Goal: Check status

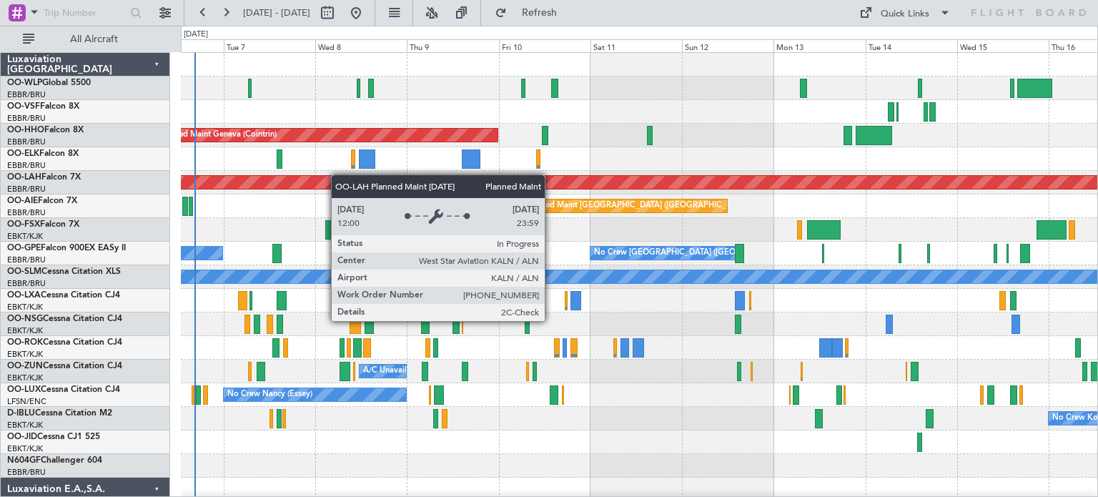
click at [311, 182] on div "Planned Maint Geneva (Cointrin) Planned [GEOGRAPHIC_DATA][PERSON_NAME]-[GEOGRAP…" at bounding box center [639, 442] width 917 height 779
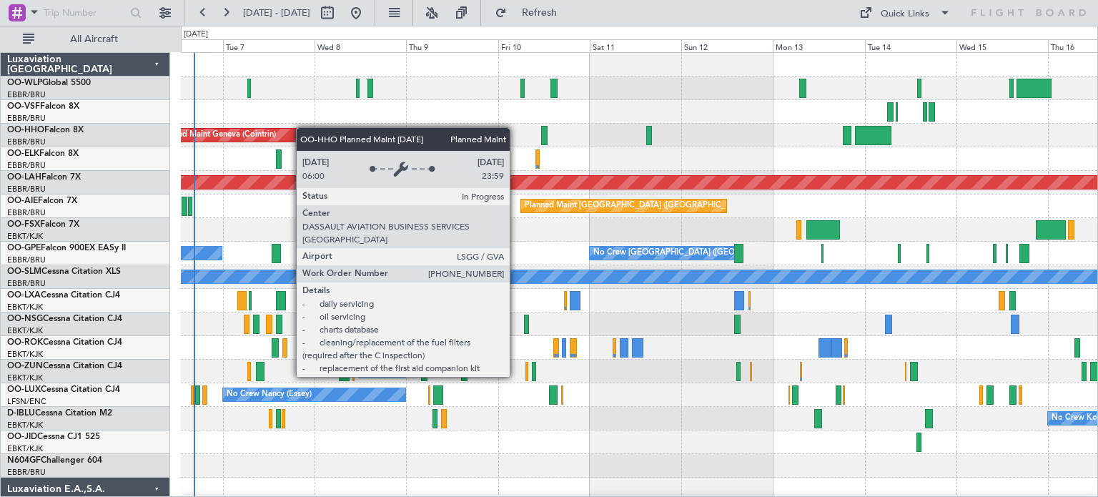
click at [290, 130] on div "Planned Maint Geneva (Cointrin) Planned [GEOGRAPHIC_DATA][PERSON_NAME]-[GEOGRAP…" at bounding box center [639, 478] width 917 height 850
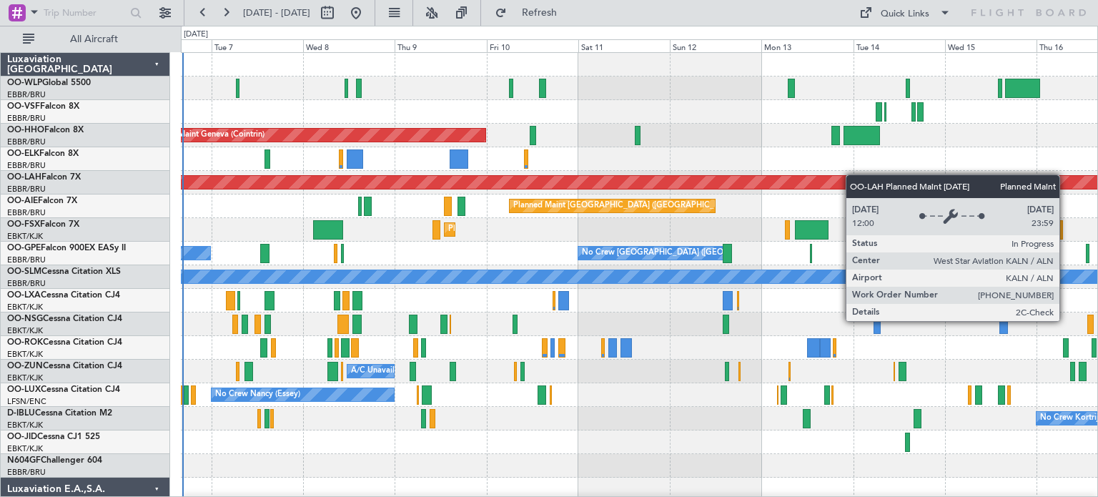
click at [852, 175] on div "Planned Maint Geneva (Cointrin) Planned [GEOGRAPHIC_DATA][PERSON_NAME]-[GEOGRAP…" at bounding box center [639, 478] width 917 height 850
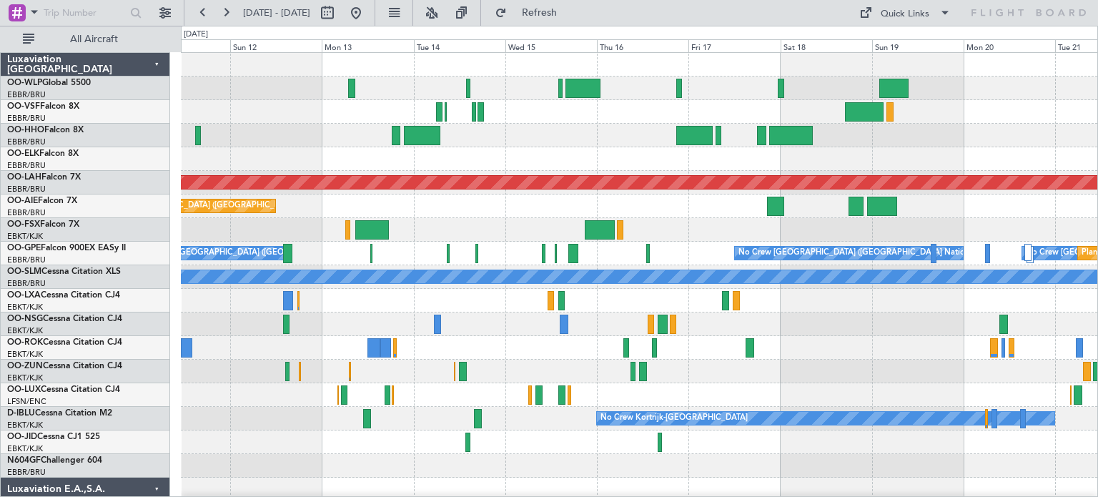
click at [490, 215] on div "Planned Maint Geneva (Cointrin) Planned [GEOGRAPHIC_DATA][PERSON_NAME]-[GEOGRAP…" at bounding box center [639, 478] width 917 height 850
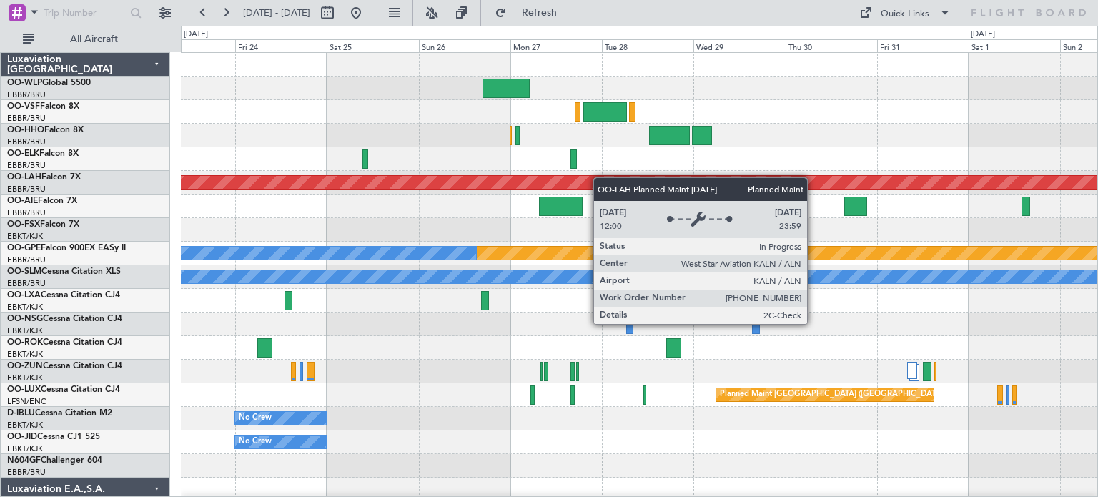
click at [373, 177] on div "Planned Maint [PERSON_NAME]-[GEOGRAPHIC_DATA][PERSON_NAME] ([GEOGRAPHIC_DATA][P…" at bounding box center [639, 183] width 917 height 24
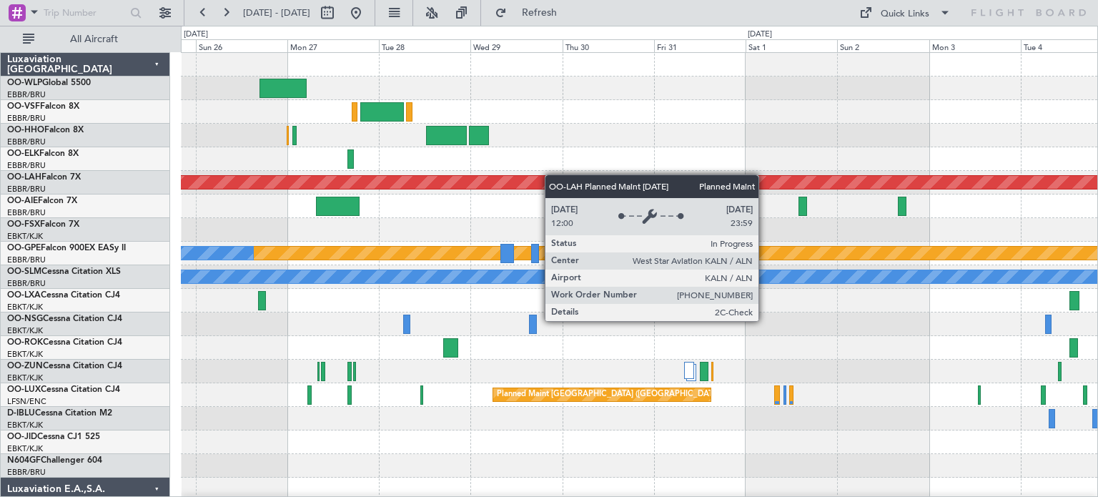
click at [438, 177] on div "Planned Maint [PERSON_NAME]-[GEOGRAPHIC_DATA][PERSON_NAME] ([GEOGRAPHIC_DATA][P…" at bounding box center [639, 466] width 917 height 826
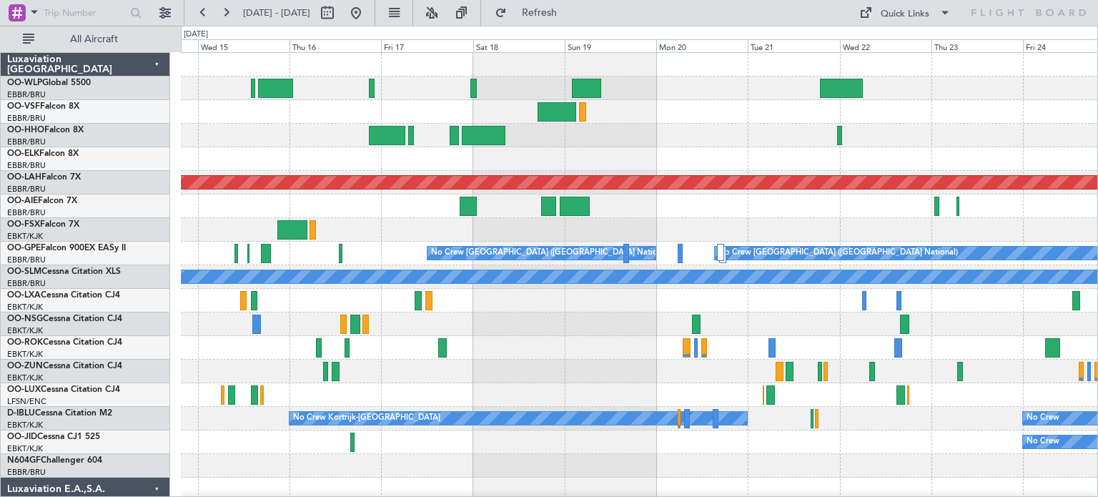
click at [754, 242] on div "Planned Maint [PERSON_NAME]-[GEOGRAPHIC_DATA][PERSON_NAME] ([GEOGRAPHIC_DATA][P…" at bounding box center [639, 478] width 917 height 850
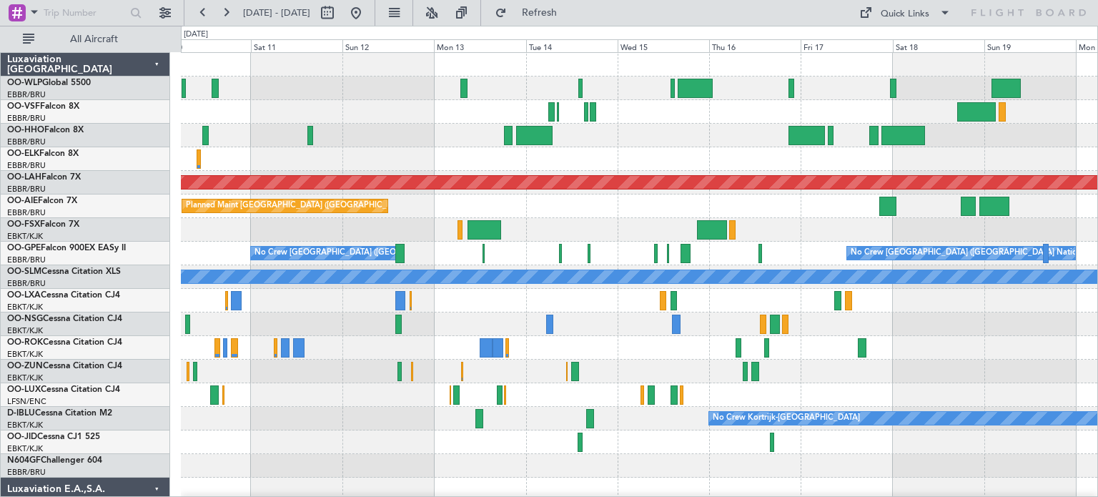
click at [712, 259] on div "Planned Maint Geneva (Cointrin) Planned [GEOGRAPHIC_DATA][PERSON_NAME]-[GEOGRAP…" at bounding box center [639, 478] width 917 height 850
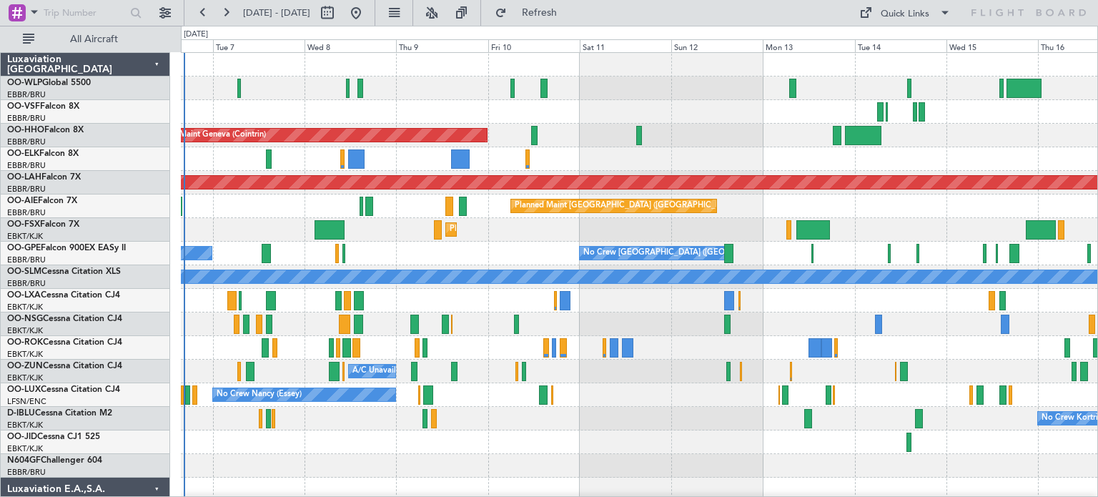
click at [524, 229] on div "Planned Maint Kortrijk-[GEOGRAPHIC_DATA]" at bounding box center [639, 230] width 917 height 24
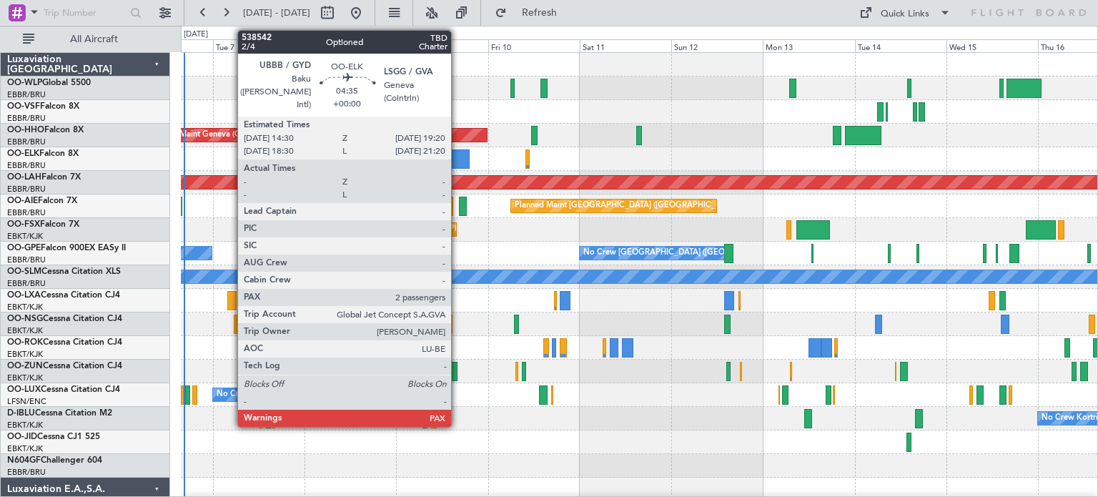
click at [458, 152] on div at bounding box center [460, 158] width 19 height 19
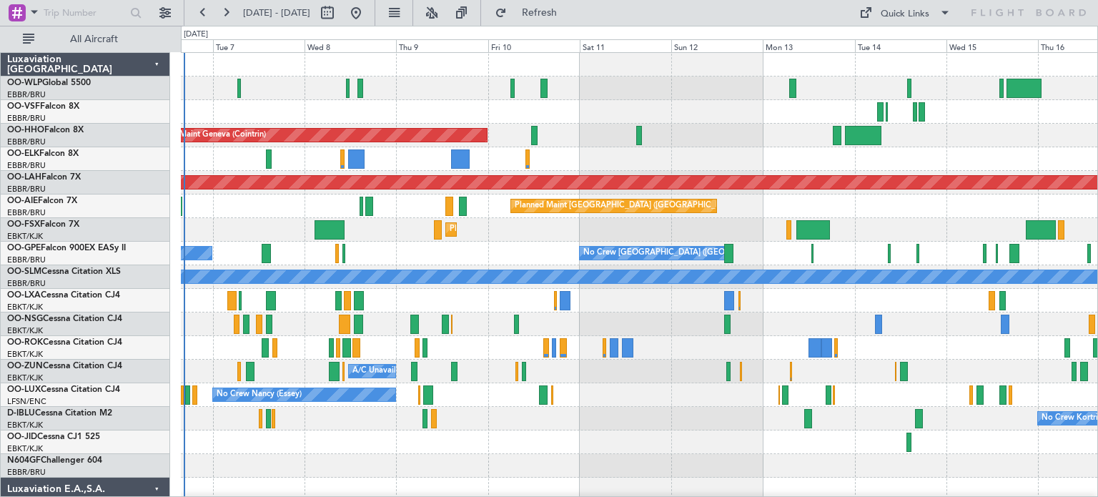
click at [601, 117] on div at bounding box center [639, 112] width 917 height 24
click at [594, 117] on div at bounding box center [639, 112] width 917 height 24
click at [913, 222] on div "Planned Maint Kortrijk-[GEOGRAPHIC_DATA]" at bounding box center [639, 230] width 917 height 24
click at [790, 152] on div at bounding box center [639, 159] width 917 height 24
